Goal: Task Accomplishment & Management: Manage account settings

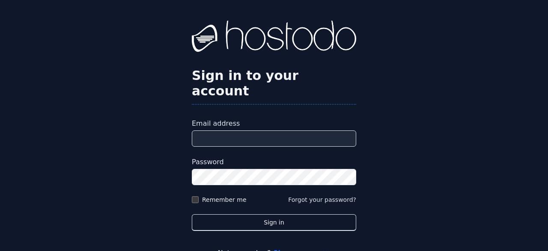
click at [275, 131] on input "Email address" at bounding box center [274, 139] width 164 height 16
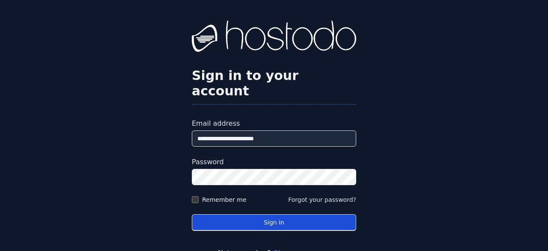
type input "**********"
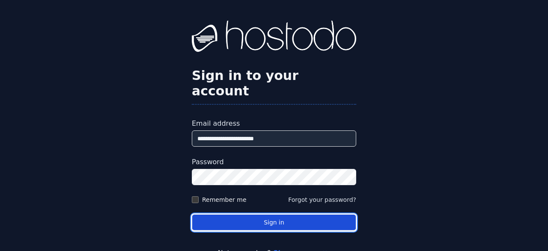
click at [269, 214] on button "Sign in" at bounding box center [274, 222] width 164 height 17
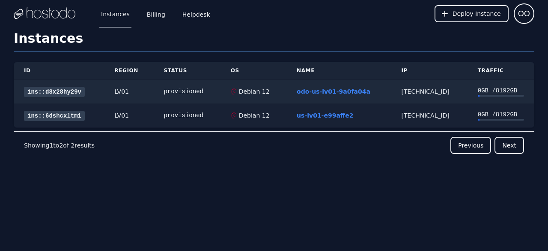
click at [75, 114] on link "ins::6dshcxltm1" at bounding box center [54, 116] width 61 height 10
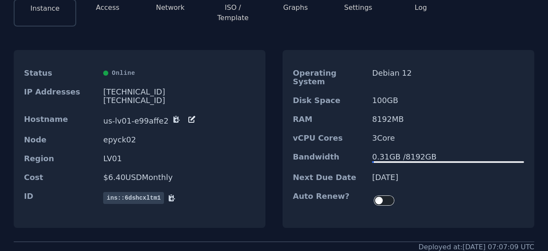
scroll to position [18, 0]
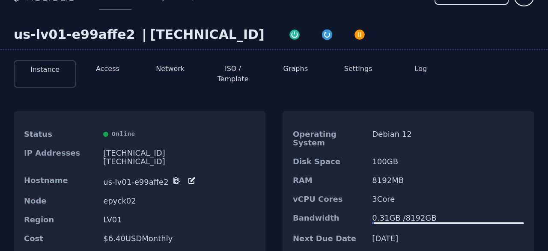
click at [106, 71] on button "Access" at bounding box center [108, 69] width 24 height 10
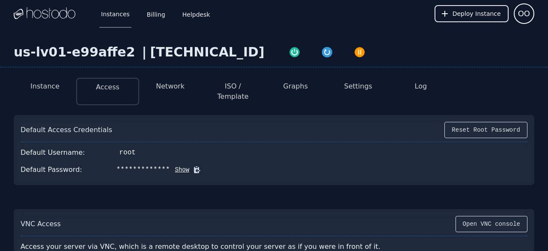
click at [236, 89] on button "ISO / Template" at bounding box center [232, 91] width 49 height 21
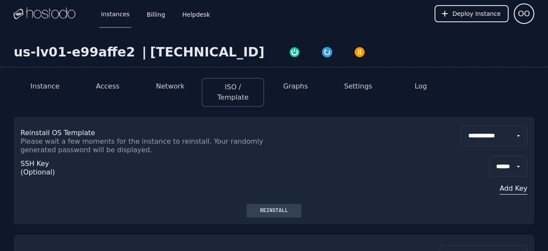
click at [171, 89] on button "Network" at bounding box center [170, 86] width 29 height 10
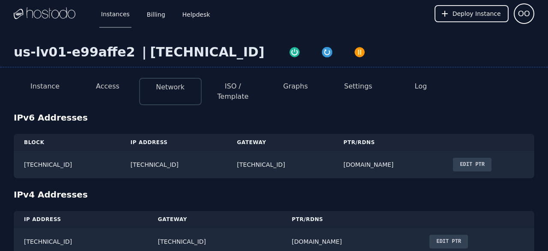
click at [238, 86] on button "ISO / Template" at bounding box center [232, 91] width 49 height 21
select select "**"
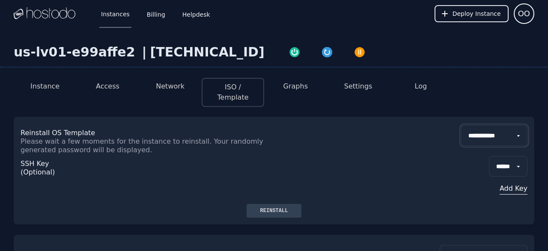
click at [461, 125] on select "**********" at bounding box center [494, 135] width 66 height 21
click option "*********" at bounding box center [0, 0] width 0 height 0
click at [273, 208] on div "Reinstall" at bounding box center [274, 211] width 42 height 7
click at [105, 87] on button "Access" at bounding box center [108, 86] width 24 height 10
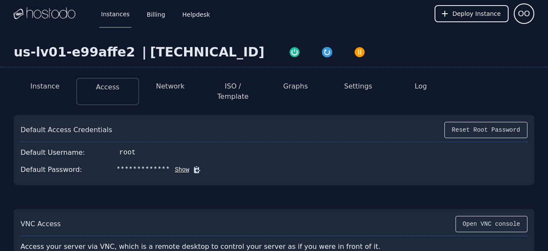
click at [170, 166] on button "Show" at bounding box center [180, 170] width 20 height 9
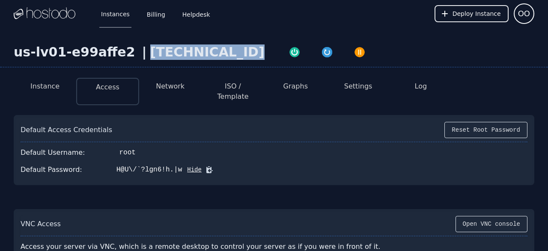
drag, startPoint x: 231, startPoint y: 54, endPoint x: 132, endPoint y: 53, distance: 98.4
click at [132, 53] on div "us-lv01-e99affe2 | 216.126.238.129" at bounding box center [274, 56] width 548 height 23
copy div "[TECHNICAL_ID]"
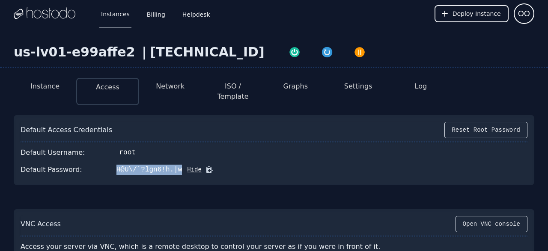
drag, startPoint x: 168, startPoint y: 162, endPoint x: 109, endPoint y: 163, distance: 59.1
click at [116, 165] on div "H@U\/`?lgn6!h.|w" at bounding box center [149, 170] width 66 height 10
copy div "H@U\/`?lgn6!h.|w"
click at [23, 99] on div "Instance Access Network ISO / Template Graphs Settings Log Default Access Crede…" at bounding box center [274, 166] width 548 height 191
click at [0, 98] on div "Instance Access Network ISO / Template Graphs Settings Log Default Access Crede…" at bounding box center [274, 166] width 548 height 191
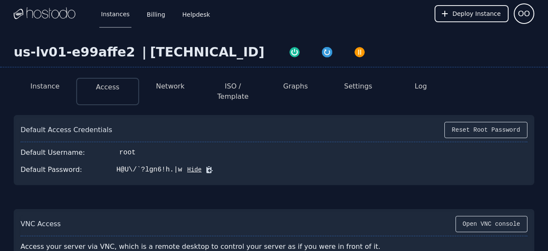
click at [179, 85] on button "Network" at bounding box center [170, 86] width 29 height 10
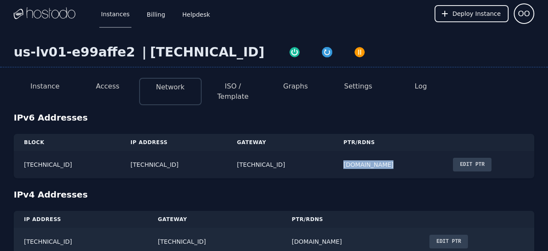
drag, startPoint x: 429, startPoint y: 159, endPoint x: 391, endPoint y: 159, distance: 37.7
click at [391, 159] on td "sepx.dedyn.io" at bounding box center [388, 164] width 110 height 27
copy td "sepx.dedyn.io"
click at [7, 84] on div "Instance Access Network ISO / Template Graphs Settings Log IPv6 Addresses Block…" at bounding box center [274, 163] width 548 height 184
